Goal: Transaction & Acquisition: Purchase product/service

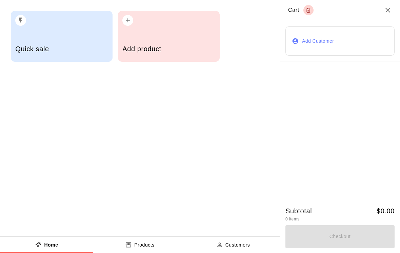
scroll to position [4, 0]
click at [170, 48] on h5 "Add product" at bounding box center [168, 48] width 93 height 9
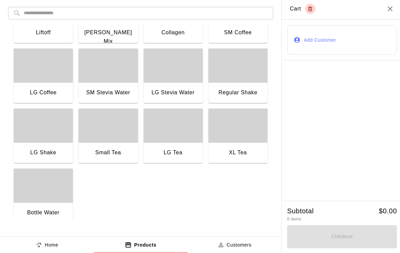
scroll to position [518, 0]
click at [243, 136] on div "button" at bounding box center [236, 126] width 59 height 34
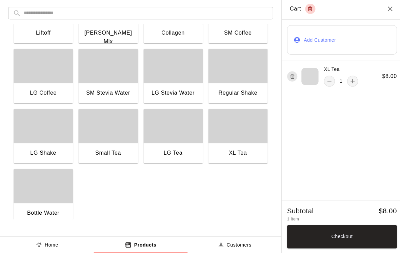
click at [243, 136] on div "button" at bounding box center [236, 126] width 59 height 34
click at [65, 40] on div "Liftoff" at bounding box center [43, 35] width 59 height 22
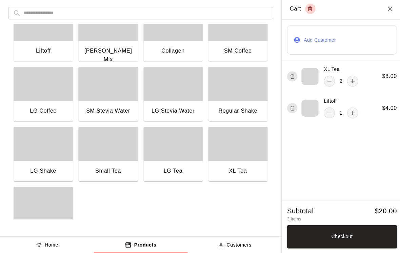
scroll to position [500, 0]
click at [51, 48] on div "Liftoff" at bounding box center [43, 52] width 48 height 9
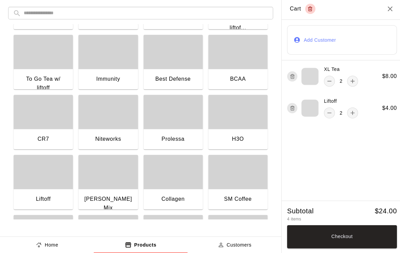
scroll to position [348, 0]
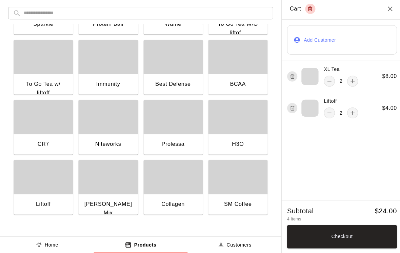
click at [54, 130] on div "button" at bounding box center [43, 118] width 59 height 34
click at [339, 241] on button "Checkout" at bounding box center [339, 236] width 109 height 23
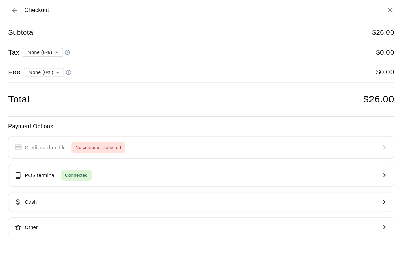
click at [321, 171] on button "POS terminal Connected" at bounding box center [200, 175] width 384 height 22
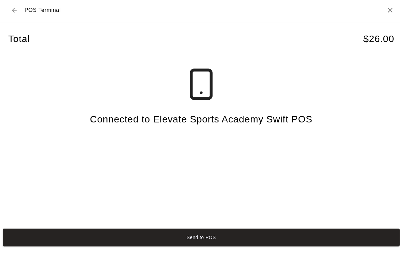
click at [13, 14] on button "Back to checkout" at bounding box center [14, 11] width 12 height 12
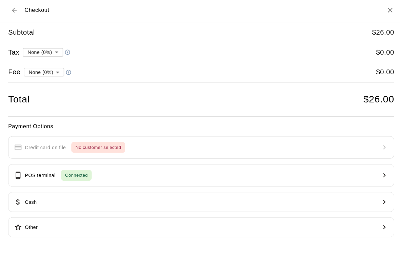
click at [11, 11] on button "Back to cart" at bounding box center [14, 11] width 12 height 12
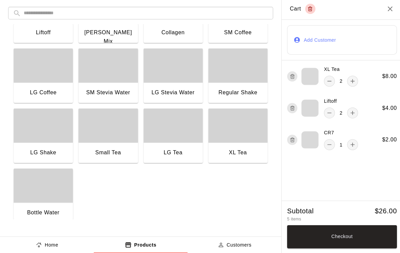
click at [39, 197] on div "button" at bounding box center [43, 186] width 59 height 34
click at [35, 193] on div "button" at bounding box center [43, 186] width 59 height 34
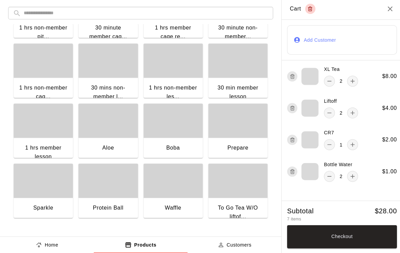
scroll to position [149, 0]
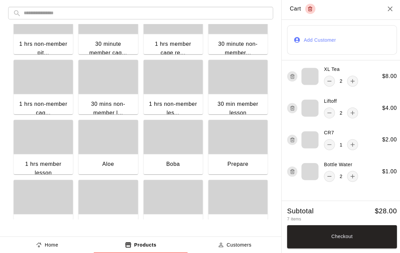
click at [172, 101] on div "1 hrs non-member les..." at bounding box center [172, 108] width 48 height 17
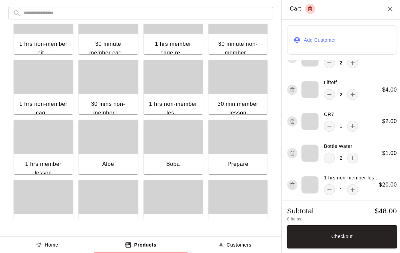
scroll to position [18, 0]
click at [326, 187] on icon "remove" at bounding box center [327, 189] width 7 height 7
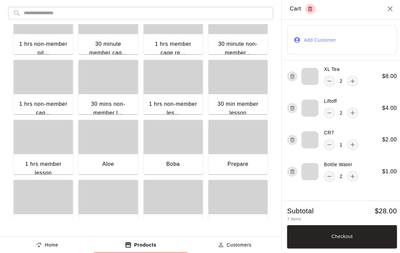
scroll to position [0, 0]
click at [118, 105] on div "30 mins non-member l..." at bounding box center [107, 108] width 48 height 17
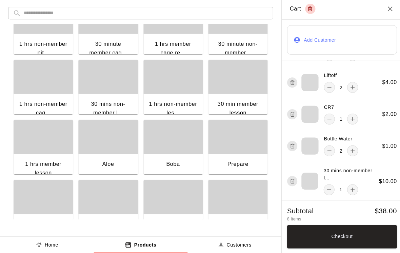
scroll to position [25, 0]
click at [384, 237] on button "Checkout" at bounding box center [339, 236] width 109 height 23
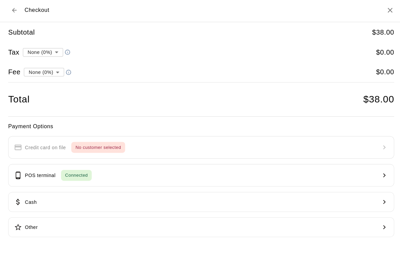
click at [301, 178] on button "POS terminal Connected" at bounding box center [200, 175] width 384 height 22
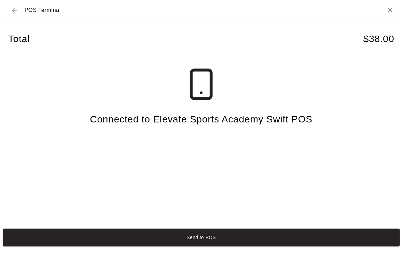
click at [335, 237] on button "Send to POS" at bounding box center [200, 237] width 394 height 18
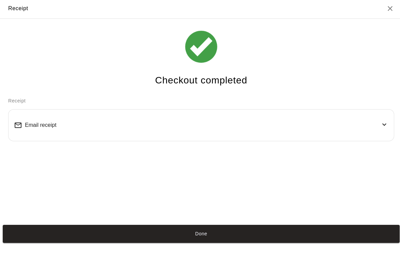
click at [221, 229] on div "Done" at bounding box center [200, 233] width 400 height 23
click at [221, 222] on div "Checkout completed Receipt Email receipt" at bounding box center [200, 121] width 400 height 202
click at [257, 234] on button "Done" at bounding box center [200, 234] width 394 height 18
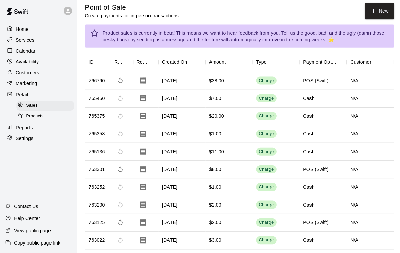
click at [41, 53] on div "Calendar" at bounding box center [37, 52] width 65 height 10
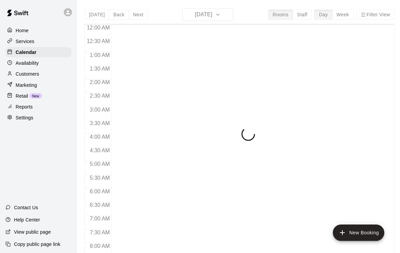
scroll to position [405, 0]
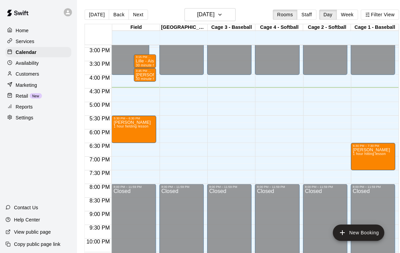
click at [34, 97] on span "New" at bounding box center [35, 96] width 12 height 4
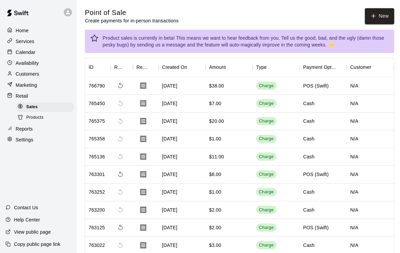
click at [377, 22] on button "New" at bounding box center [377, 16] width 29 height 16
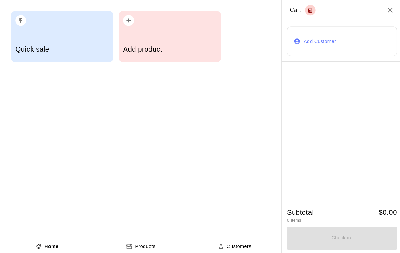
click at [195, 52] on h5 "Add product" at bounding box center [168, 48] width 93 height 9
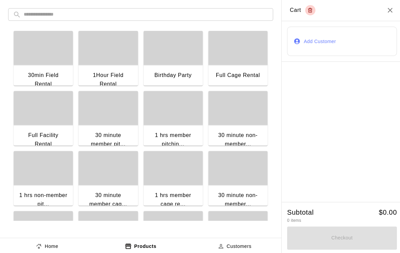
click at [115, 69] on div "1Hour Field Rental" at bounding box center [107, 80] width 59 height 31
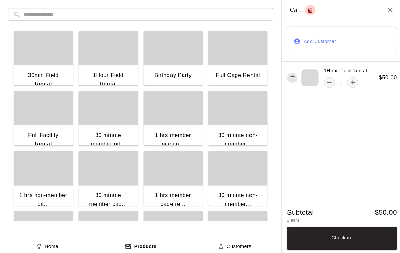
click at [365, 240] on button "Checkout" at bounding box center [339, 236] width 109 height 23
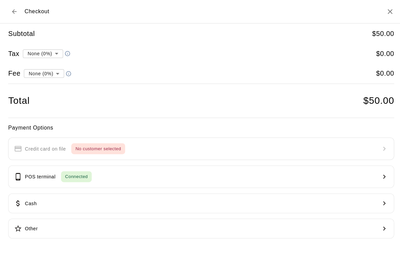
click at [364, 178] on button "POS terminal Connected" at bounding box center [200, 175] width 384 height 22
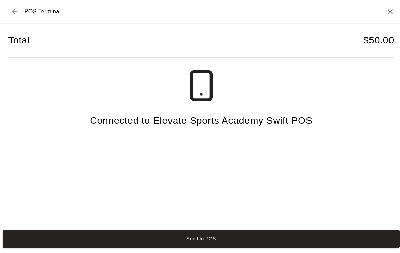
click at [344, 243] on button "Send to POS" at bounding box center [200, 237] width 394 height 18
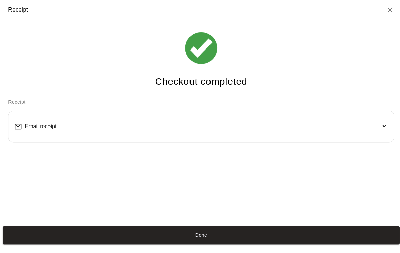
click at [360, 236] on button "Done" at bounding box center [200, 234] width 394 height 18
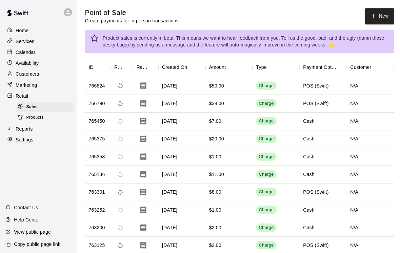
scroll to position [2, 0]
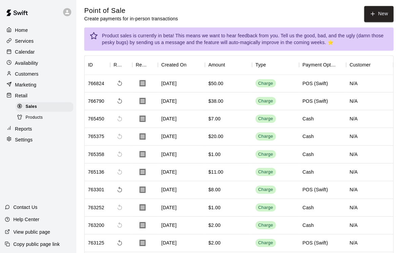
click at [366, 16] on button "New" at bounding box center [377, 14] width 29 height 16
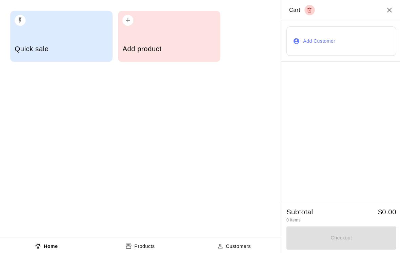
click at [191, 60] on div "Add product" at bounding box center [168, 50] width 93 height 24
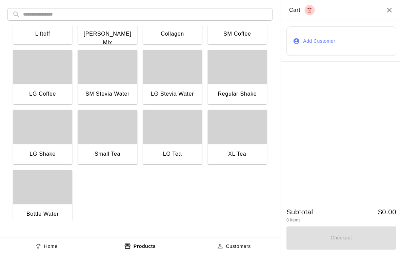
scroll to position [517, 0]
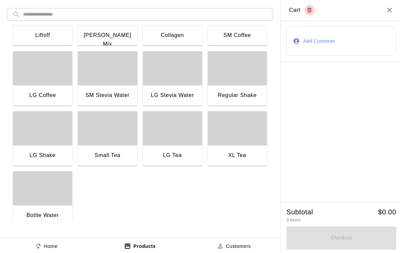
click at [187, 88] on div "LG Stevia Water" at bounding box center [172, 96] width 59 height 22
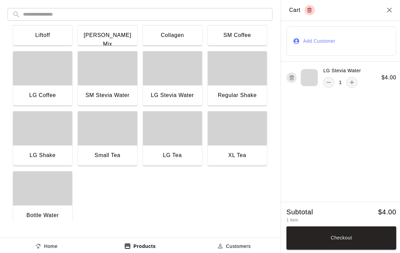
click at [178, 34] on div "Collagen" at bounding box center [172, 35] width 48 height 9
click at [44, 37] on div "Liftoff" at bounding box center [43, 35] width 48 height 9
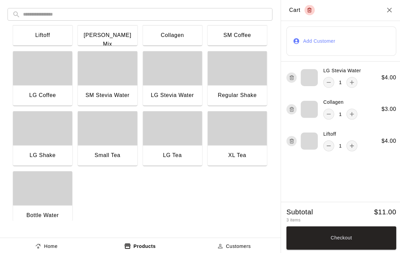
click at [373, 239] on button "Checkout" at bounding box center [339, 236] width 109 height 23
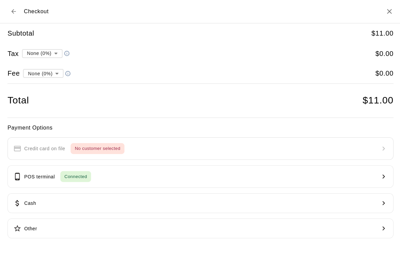
click at [184, 172] on button "POS terminal Connected" at bounding box center [200, 175] width 384 height 22
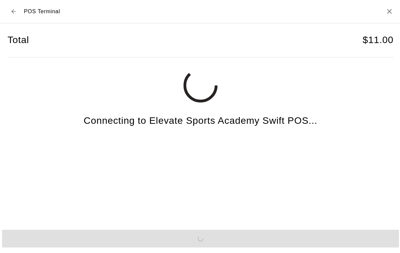
click at [8, 13] on button "Back to checkout" at bounding box center [14, 11] width 12 height 12
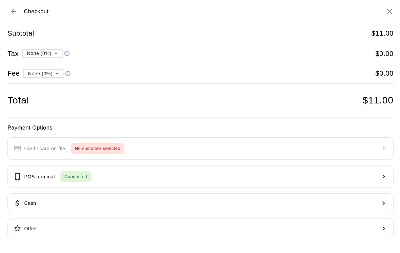
click at [82, 200] on button "Cash" at bounding box center [200, 202] width 384 height 20
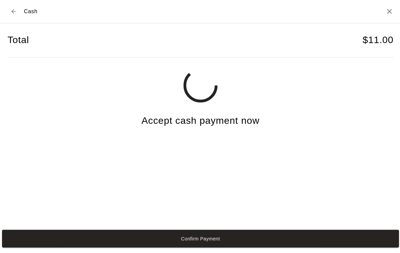
click at [372, 245] on button "Confirm Payment" at bounding box center [200, 237] width 394 height 18
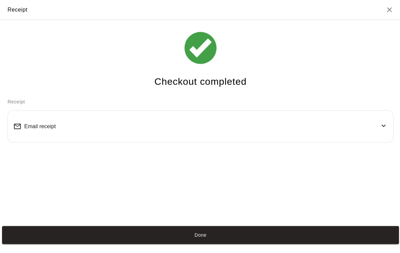
click at [19, 242] on button "Done" at bounding box center [200, 234] width 394 height 18
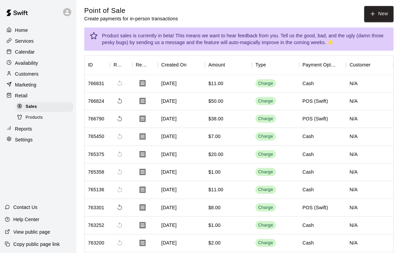
click at [365, 11] on button "New" at bounding box center [377, 14] width 29 height 16
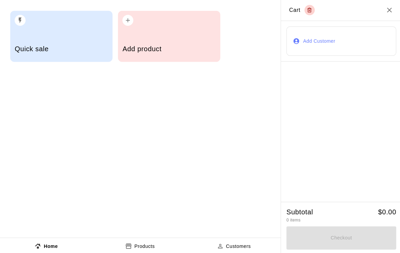
click at [153, 45] on h5 "Add product" at bounding box center [168, 48] width 93 height 9
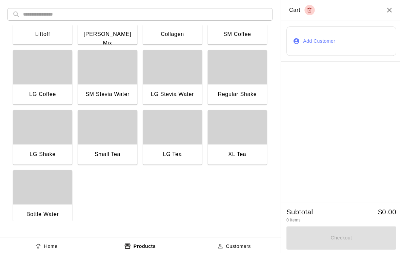
scroll to position [518, 0]
click at [225, 90] on div "Regular Shake" at bounding box center [237, 93] width 48 height 9
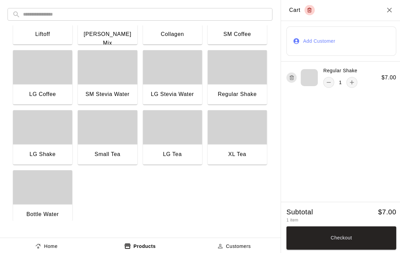
click at [308, 233] on button "Checkout" at bounding box center [339, 236] width 109 height 23
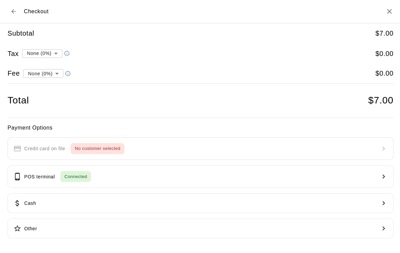
click at [37, 178] on p "POS terminal" at bounding box center [40, 175] width 31 height 7
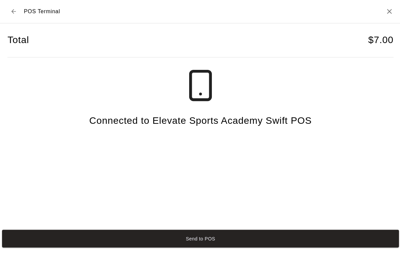
click at [30, 246] on button "Send to POS" at bounding box center [200, 237] width 394 height 18
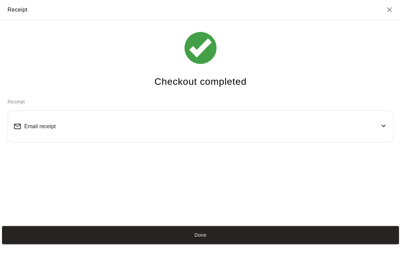
click at [95, 242] on button "Done" at bounding box center [200, 234] width 394 height 18
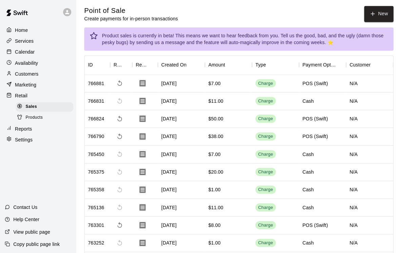
click at [385, 20] on button "New" at bounding box center [377, 14] width 29 height 16
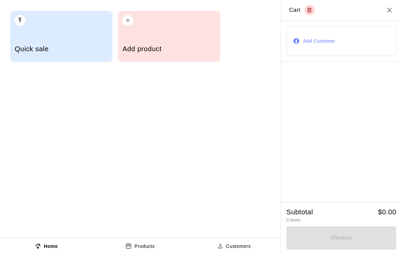
click at [194, 42] on div "Add product" at bounding box center [168, 50] width 93 height 24
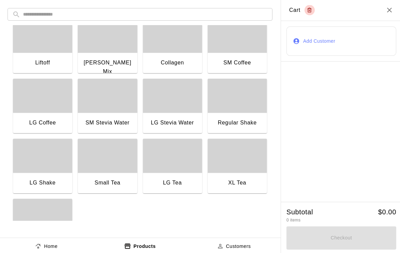
scroll to position [488, 0]
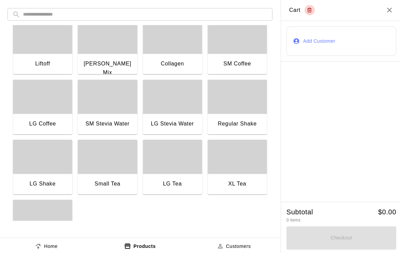
click at [171, 180] on div "LG Tea" at bounding box center [172, 183] width 48 height 9
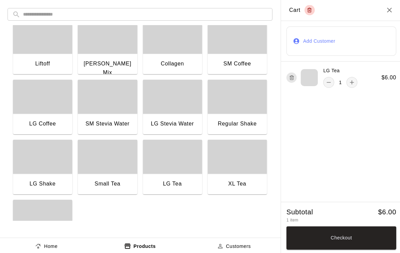
click at [332, 83] on button "remove" at bounding box center [327, 82] width 11 height 11
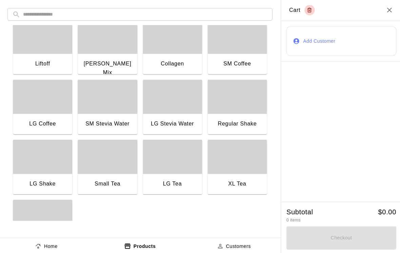
click at [120, 178] on div "Small Tea" at bounding box center [107, 184] width 59 height 22
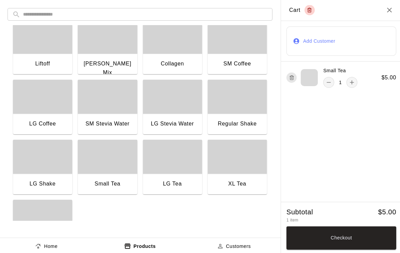
click at [39, 55] on div "Liftoff" at bounding box center [43, 65] width 59 height 22
click at [360, 235] on button "Checkout" at bounding box center [339, 236] width 109 height 23
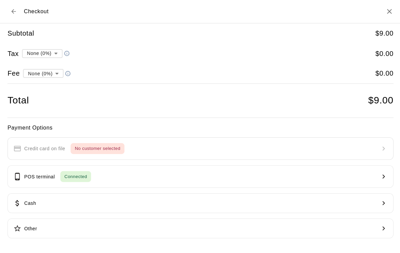
click at [318, 197] on button "Cash" at bounding box center [200, 202] width 384 height 20
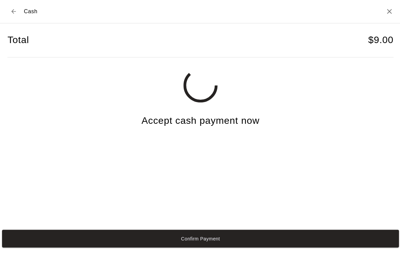
click at [240, 246] on button "Confirm Payment" at bounding box center [200, 237] width 394 height 18
